Goal: Navigation & Orientation: Find specific page/section

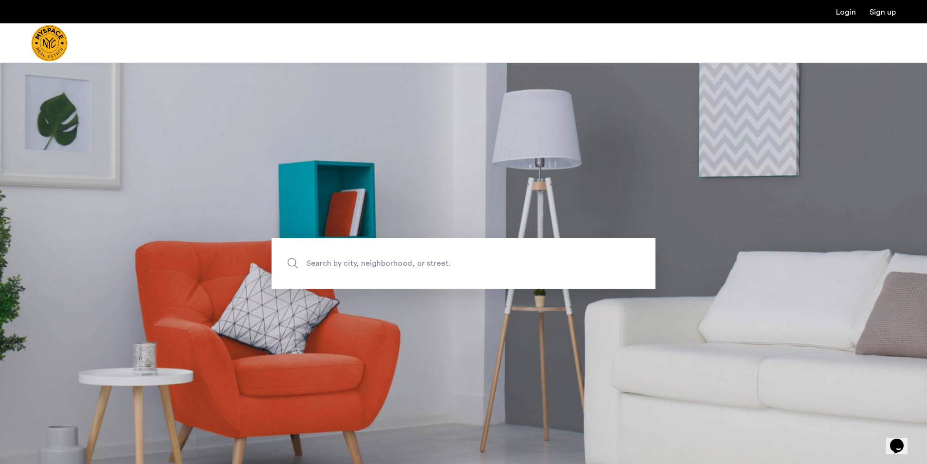
click at [290, 261] on label "Search by city, neighborhood, or street." at bounding box center [463, 263] width 384 height 51
click at [290, 261] on input "Search by city, neighborhood, or street." at bounding box center [463, 263] width 384 height 51
